Goal: Task Accomplishment & Management: Use online tool/utility

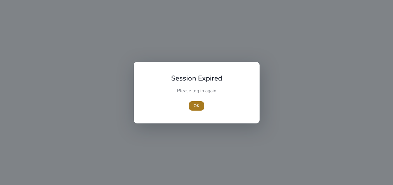
click at [196, 102] on span "button" at bounding box center [196, 106] width 15 height 14
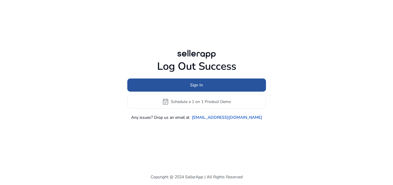
click at [213, 81] on span at bounding box center [196, 85] width 139 height 14
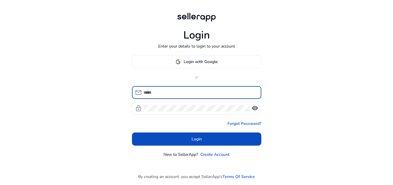
type input "**********"
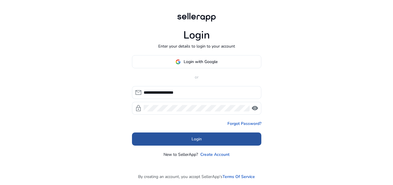
click at [195, 136] on span "Login" at bounding box center [196, 139] width 10 height 6
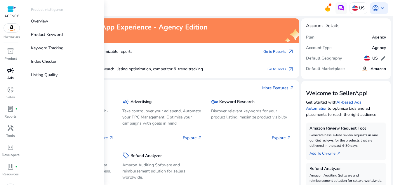
click at [12, 72] on span "campaign" at bounding box center [10, 70] width 7 height 7
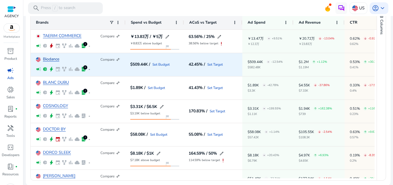
click at [52, 59] on link "Biodance" at bounding box center [51, 59] width 16 height 4
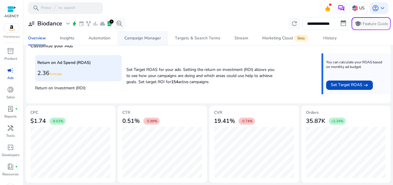
click at [160, 34] on span "Campaign Manager" at bounding box center [142, 38] width 36 height 14
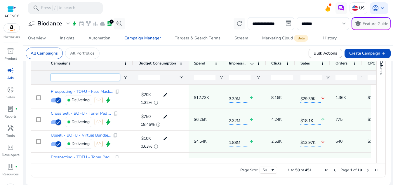
click at [86, 79] on input "Campaigns Filter Input" at bounding box center [85, 77] width 69 height 7
type input "*****"
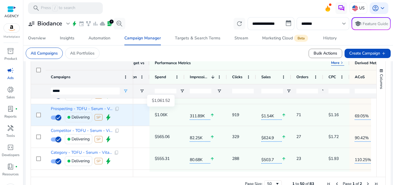
click at [159, 116] on p "$1.06K" at bounding box center [161, 115] width 13 height 12
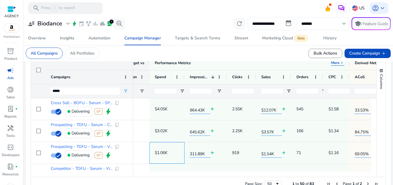
scroll to position [239, 0]
